Goal: Task Accomplishment & Management: Use online tool/utility

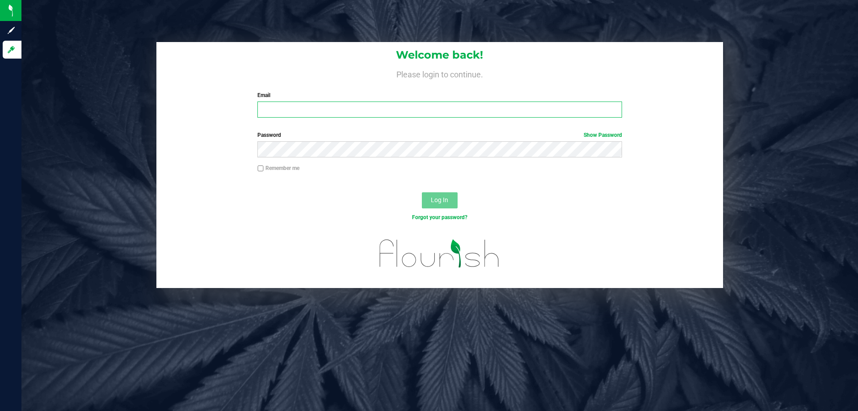
click at [317, 111] on input "Email" at bounding box center [440, 109] width 364 height 16
type input "wfitzpatrick@netacare.org"
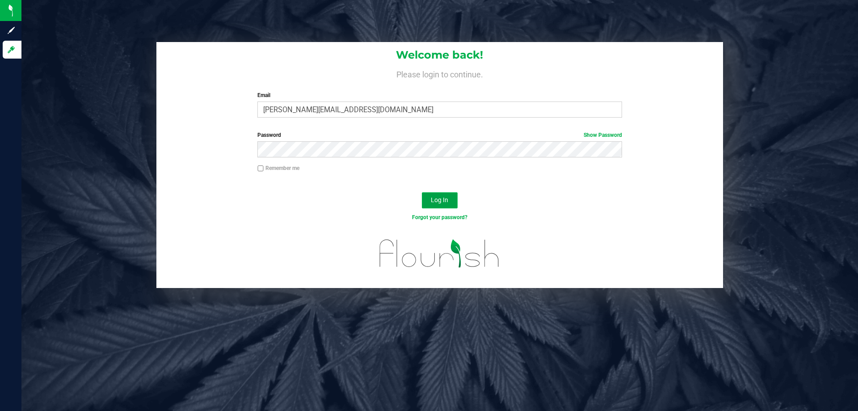
click at [440, 202] on span "Log In" at bounding box center [439, 199] width 17 height 7
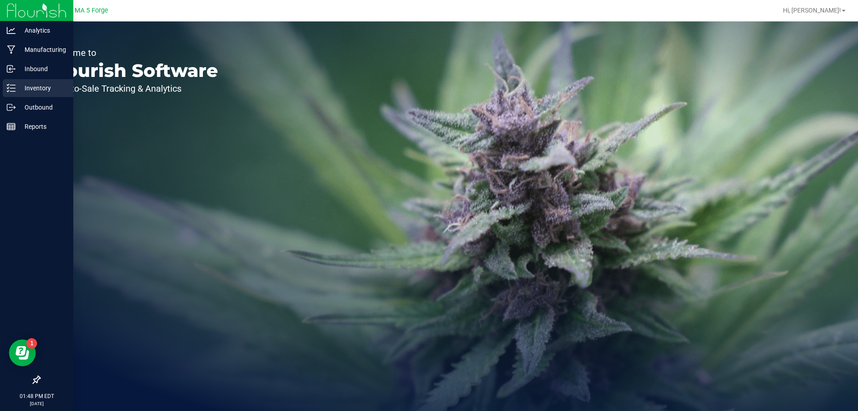
click at [44, 85] on p "Inventory" at bounding box center [43, 88] width 54 height 11
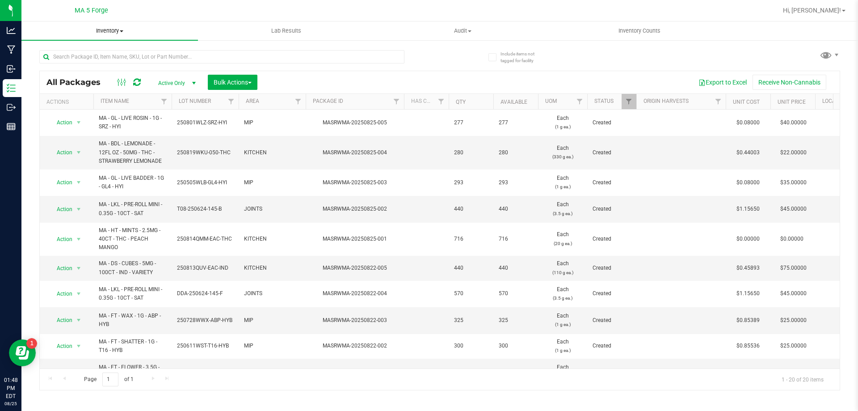
click at [122, 31] on span at bounding box center [122, 31] width 4 height 2
click at [72, 64] on span "All inventory" at bounding box center [51, 65] width 60 height 8
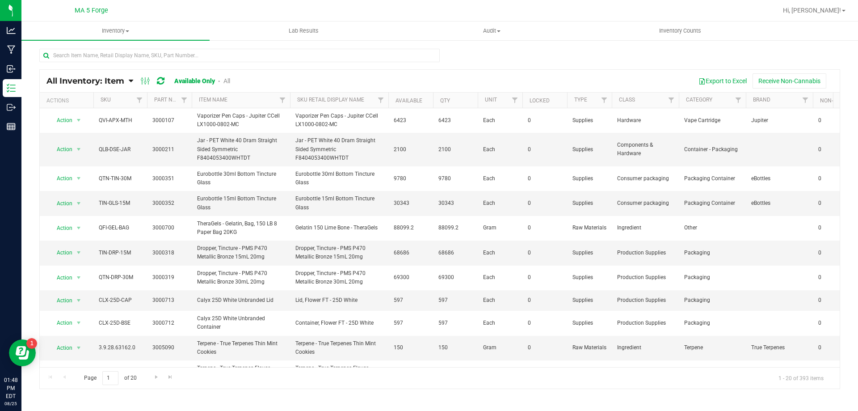
click at [132, 84] on icon at bounding box center [131, 81] width 4 height 8
click at [70, 148] on span "Item by Location" at bounding box center [66, 148] width 49 height 8
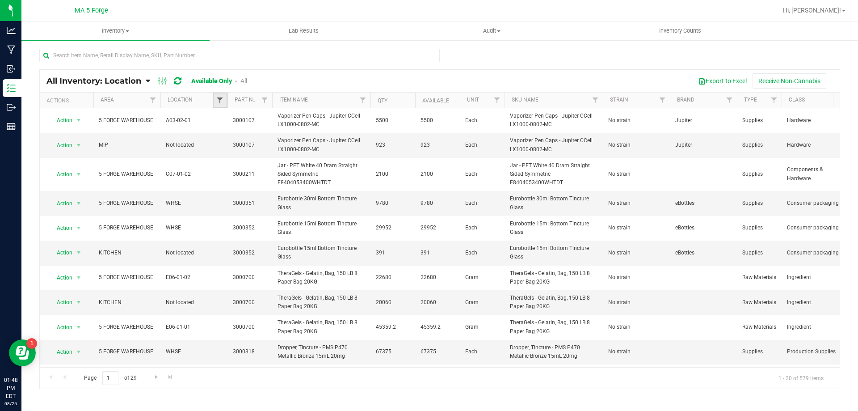
click at [219, 101] on span "Filter" at bounding box center [219, 100] width 7 height 7
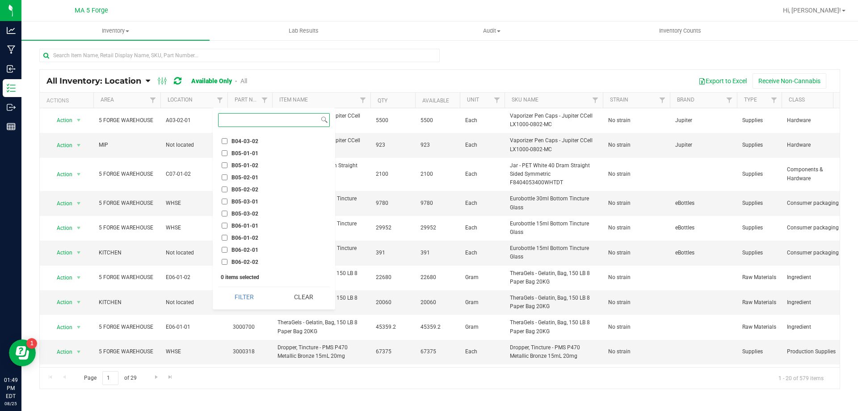
scroll to position [894, 0]
click at [226, 212] on input "B05-01-02" at bounding box center [225, 210] width 6 height 6
checkbox input "true"
click at [251, 300] on button "Filter" at bounding box center [244, 297] width 53 height 20
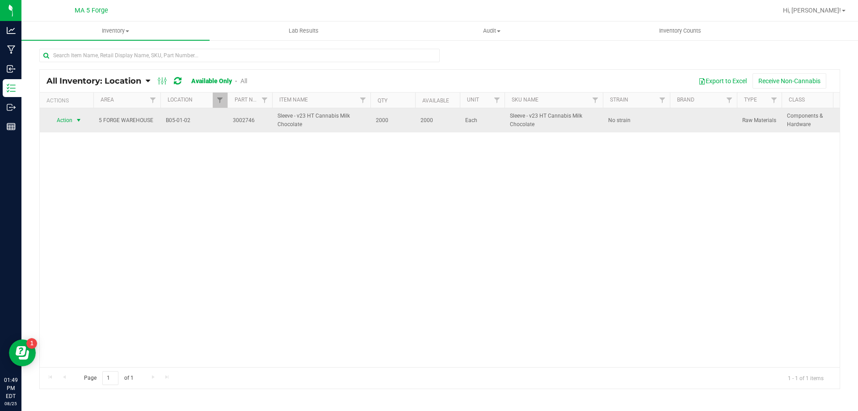
click at [80, 122] on span "select" at bounding box center [78, 120] width 7 height 7
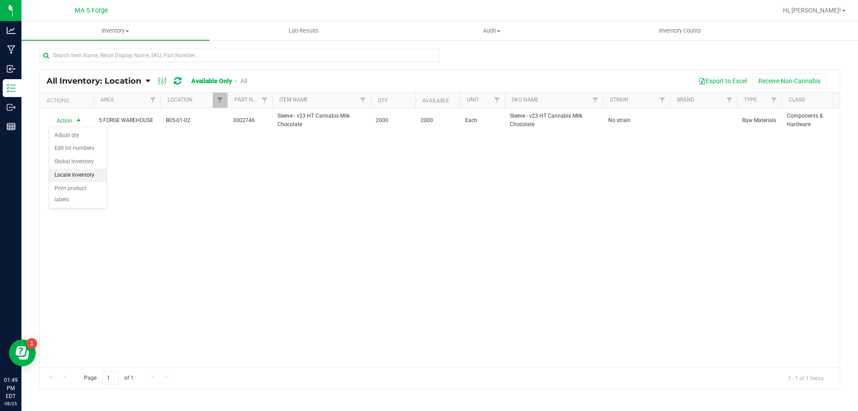
click at [77, 176] on li "Locate inventory" at bounding box center [77, 175] width 57 height 13
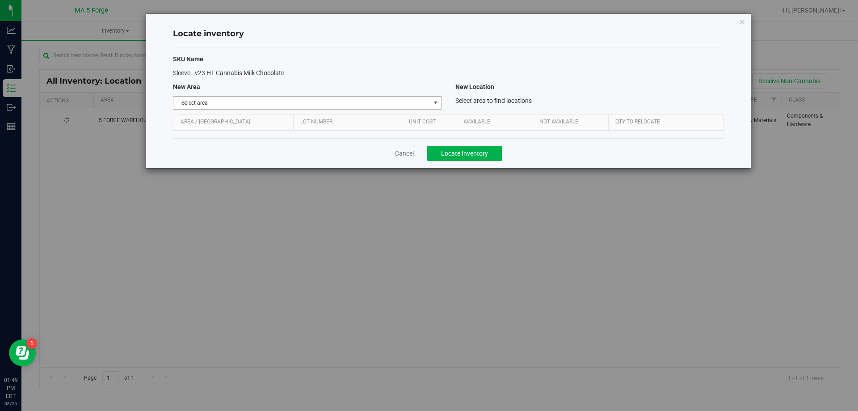
click at [434, 104] on span "select" at bounding box center [435, 102] width 7 height 7
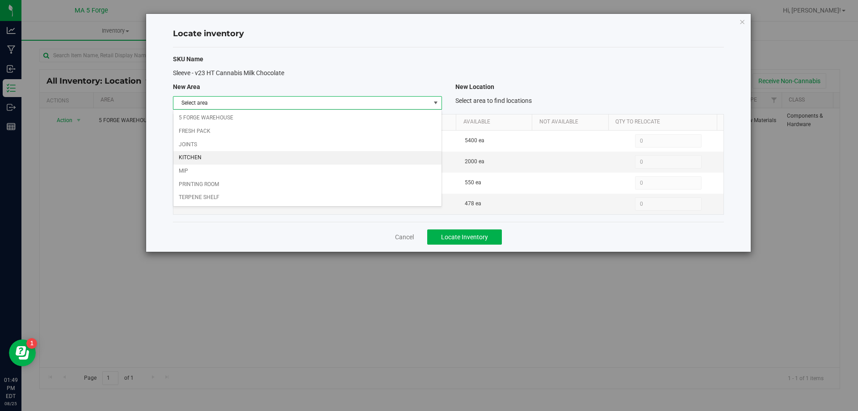
click at [203, 158] on li "KITCHEN" at bounding box center [307, 157] width 268 height 13
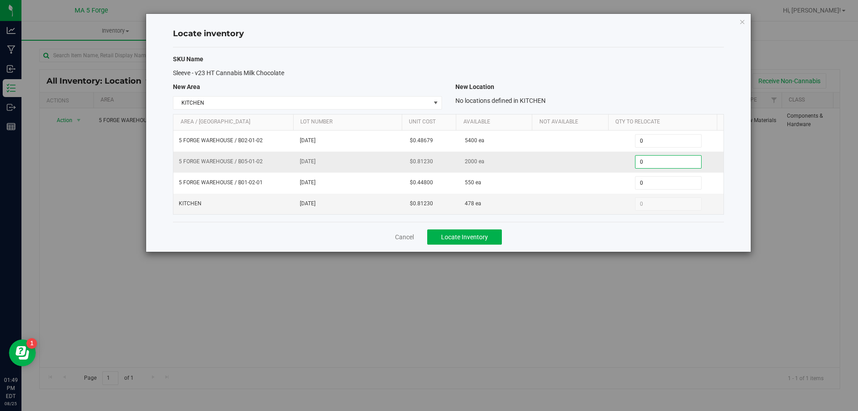
click at [660, 165] on span "0 0" at bounding box center [668, 161] width 67 height 13
type input "1000"
type input "1,000"
drag, startPoint x: 609, startPoint y: 78, endPoint x: 597, endPoint y: 101, distance: 26.4
click at [607, 78] on div "SKU Name Sleeve - v23 HT Cannabis Milk Chocolate New Area New Location KITCHEN …" at bounding box center [448, 134] width 551 height 174
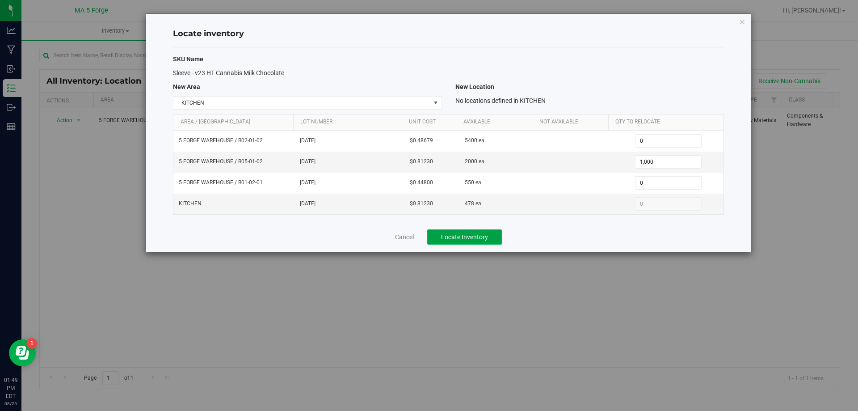
click at [459, 237] on span "Locate Inventory" at bounding box center [464, 236] width 47 height 7
